Goal: Book appointment/travel/reservation

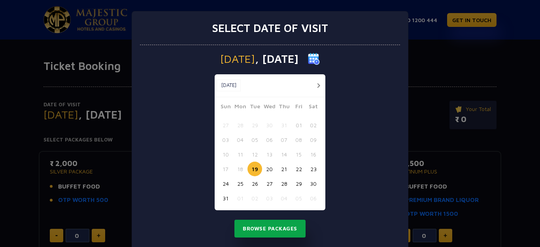
click at [274, 228] on button "Browse Packages" at bounding box center [269, 229] width 71 height 18
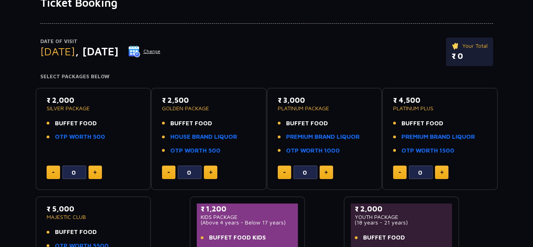
scroll to position [64, 0]
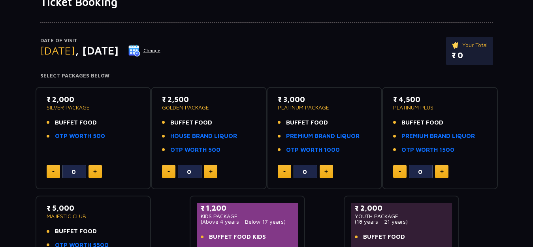
click at [94, 177] on button at bounding box center [95, 171] width 13 height 13
type input "1"
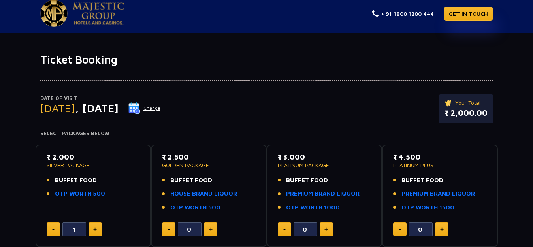
scroll to position [0, 0]
